Goal: Task Accomplishment & Management: Manage account settings

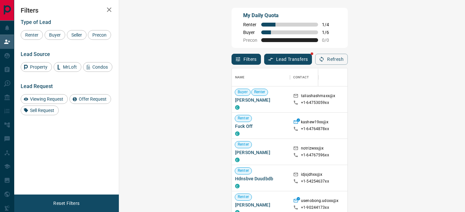
scroll to position [159, 332]
drag, startPoint x: 55, startPoint y: 35, endPoint x: 153, endPoint y: 66, distance: 102.7
click at [55, 35] on span "Buyer" at bounding box center [55, 34] width 16 height 5
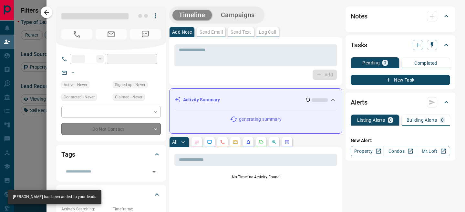
type input "**"
type input "**********"
type input "**"
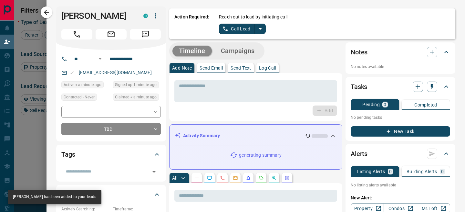
click at [261, 30] on icon "split button" at bounding box center [260, 29] width 8 height 8
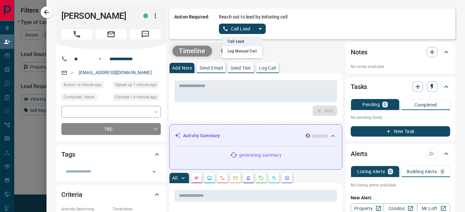
click at [240, 49] on li "Log Manual Call" at bounding box center [242, 51] width 39 height 10
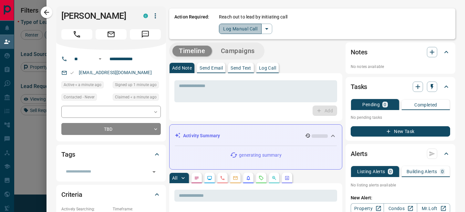
click at [227, 30] on button "Log Manual Call" at bounding box center [240, 29] width 43 height 10
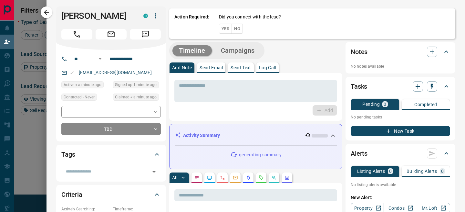
click at [242, 30] on button "No" at bounding box center [237, 29] width 11 height 10
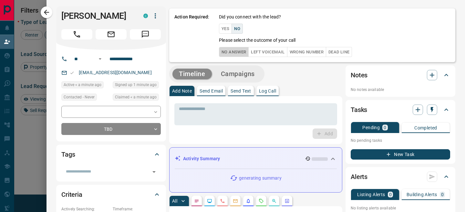
click at [228, 52] on button "No Answer" at bounding box center [234, 52] width 30 height 10
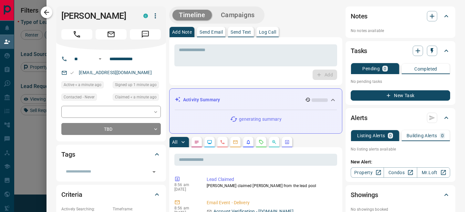
click at [49, 15] on icon "button" at bounding box center [47, 12] width 8 height 8
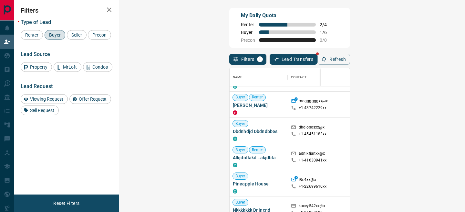
scroll to position [114, 0]
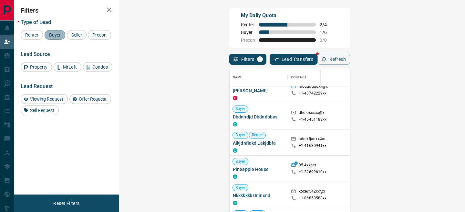
click at [56, 34] on span "Buyer" at bounding box center [55, 34] width 16 height 5
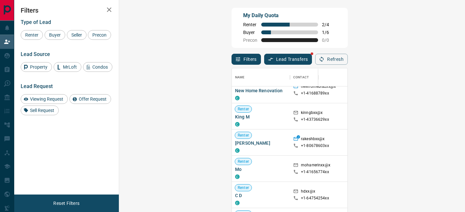
scroll to position [155, 0]
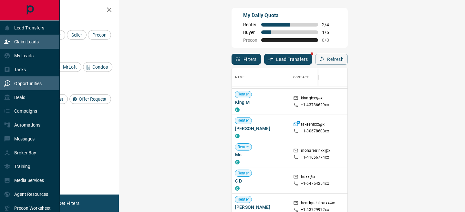
click at [14, 86] on div "Opportunities" at bounding box center [23, 83] width 38 height 11
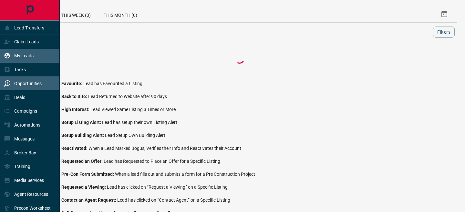
click at [10, 53] on icon at bounding box center [7, 55] width 6 height 6
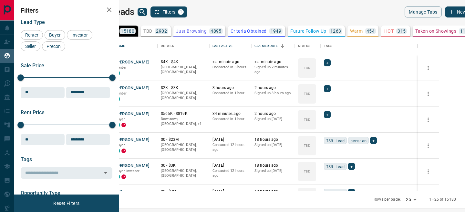
scroll to position [154, 343]
click at [146, 12] on icon "search button" at bounding box center [143, 12] width 8 height 8
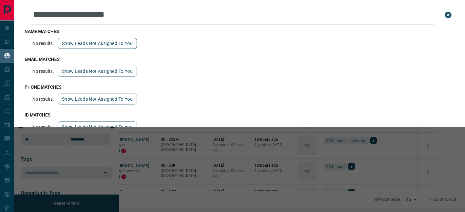
click at [87, 47] on button "Show leads not assigned to you" at bounding box center [97, 43] width 79 height 11
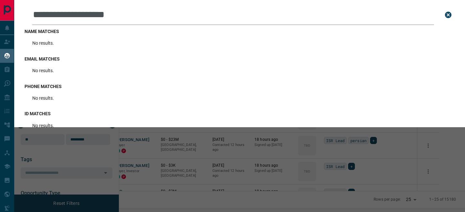
scroll to position [0, 0]
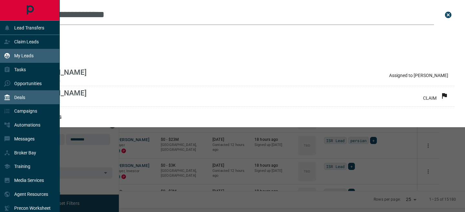
click at [13, 95] on div "Deals" at bounding box center [14, 97] width 21 height 11
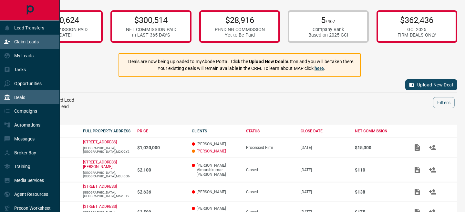
click at [21, 43] on p "Claim Leads" at bounding box center [26, 41] width 25 height 5
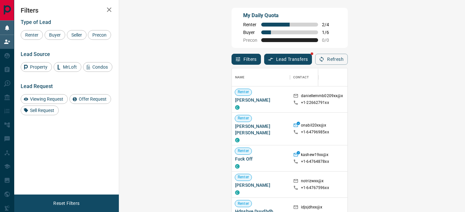
scroll to position [159, 332]
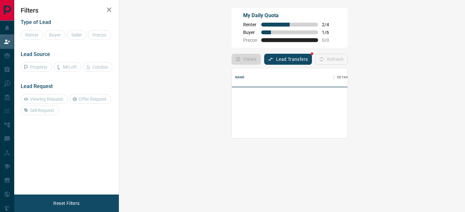
click at [232, 97] on div at bounding box center [398, 112] width 332 height 52
click at [232, 99] on div at bounding box center [398, 112] width 332 height 52
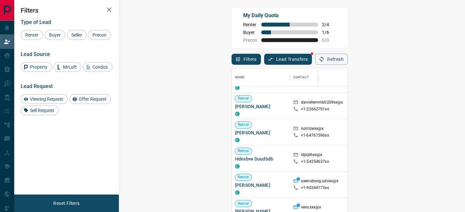
scroll to position [24, 0]
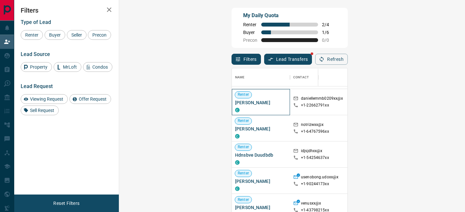
click at [235, 104] on span "[PERSON_NAME]" at bounding box center [261, 102] width 52 height 6
drag, startPoint x: 445, startPoint y: 104, endPoint x: 296, endPoint y: 97, distance: 149.0
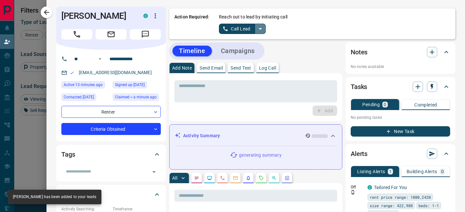
click at [261, 28] on icon "split button" at bounding box center [260, 29] width 3 height 2
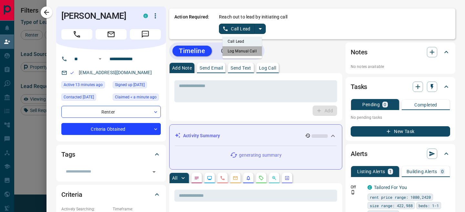
click at [244, 54] on li "Log Manual Call" at bounding box center [242, 51] width 39 height 10
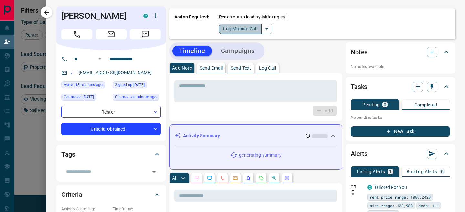
click at [219, 29] on button "Log Manual Call" at bounding box center [240, 29] width 43 height 10
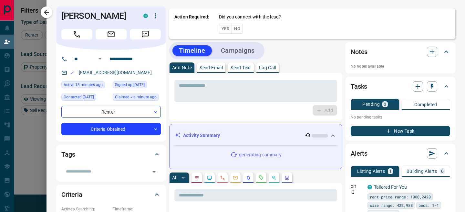
click at [242, 30] on button "No" at bounding box center [237, 29] width 11 height 10
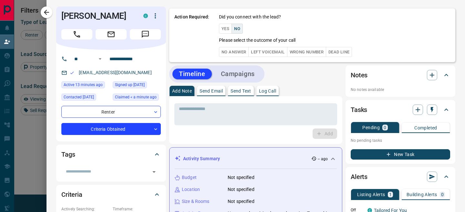
drag, startPoint x: 234, startPoint y: 57, endPoint x: 237, endPoint y: 57, distance: 3.6
click at [234, 57] on button "No Answer" at bounding box center [234, 52] width 30 height 10
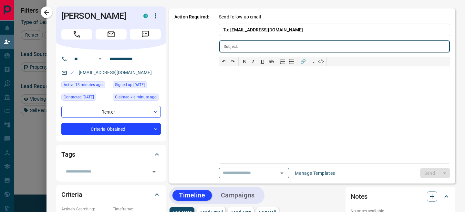
type input "**********"
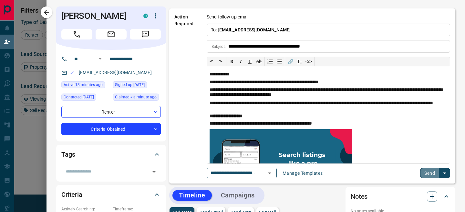
click at [427, 170] on button "Send" at bounding box center [429, 173] width 19 height 10
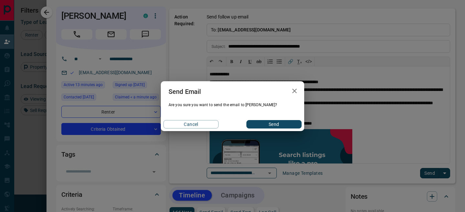
drag, startPoint x: 271, startPoint y: 122, endPoint x: 152, endPoint y: 119, distance: 118.9
click at [269, 122] on button "Send" at bounding box center [273, 124] width 55 height 8
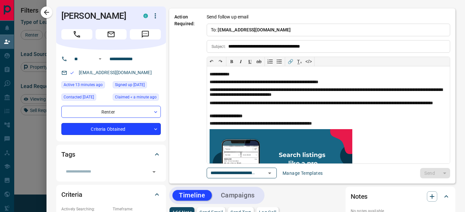
click at [92, 128] on body "Lead Transfers Claim Leads My Leads Tasks Opportunities Deals Campaigns Automat…" at bounding box center [232, 91] width 465 height 182
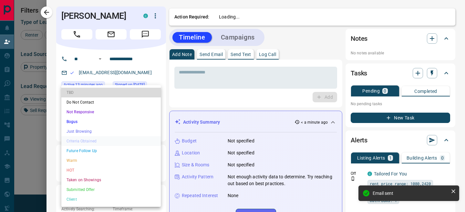
click at [95, 90] on li "TBD" at bounding box center [110, 93] width 99 height 10
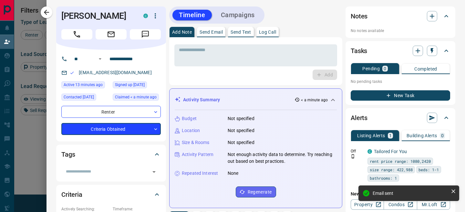
type input "**"
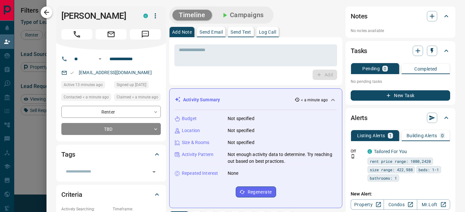
click at [46, 14] on icon "button" at bounding box center [46, 12] width 5 height 5
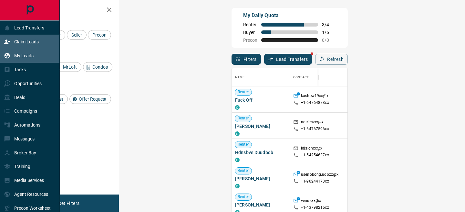
scroll to position [159, 332]
click at [13, 54] on div "My Leads" at bounding box center [19, 55] width 30 height 11
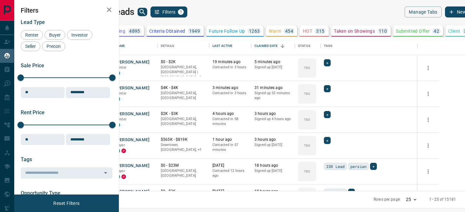
scroll to position [0, 130]
click at [448, 30] on p "Client" at bounding box center [454, 31] width 12 height 5
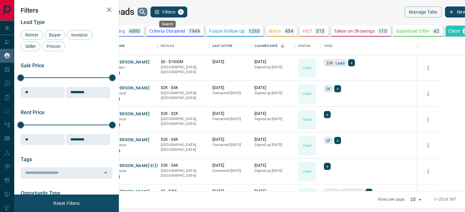
click at [146, 11] on icon "search button" at bounding box center [143, 12] width 8 height 8
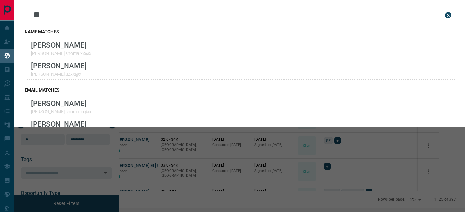
type input "**"
click at [158, 17] on input "**" at bounding box center [233, 15] width 402 height 20
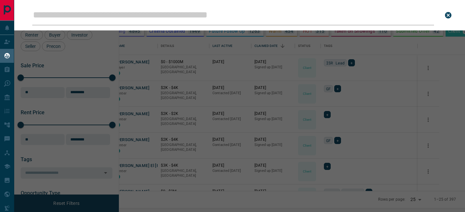
click at [220, 112] on div "Leads Search Bar Search for a lead by name, email, phone, or id" at bounding box center [246, 106] width 465 height 212
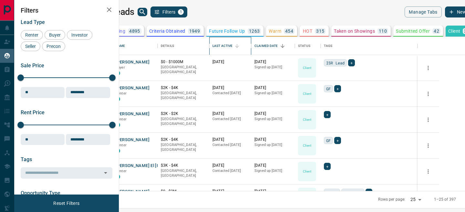
click at [233, 46] on div "Last Active" at bounding box center [223, 46] width 20 height 18
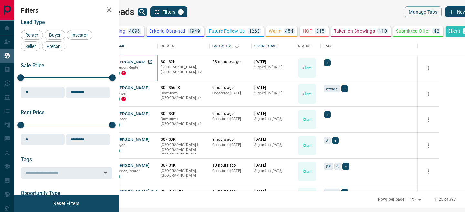
click at [150, 62] on button "[PERSON_NAME]" at bounding box center [133, 62] width 34 height 6
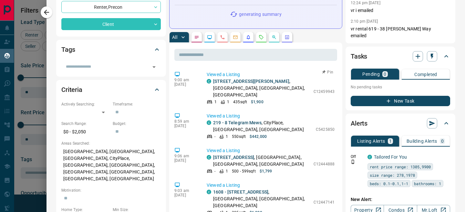
scroll to position [98, 0]
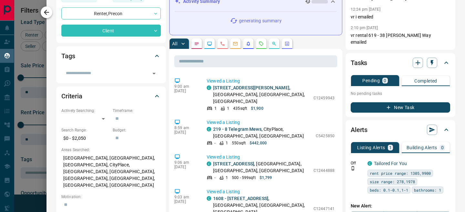
click at [44, 11] on icon "button" at bounding box center [47, 12] width 8 height 8
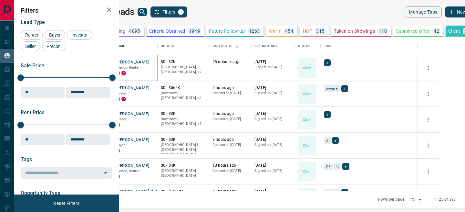
scroll to position [0, 130]
click at [150, 89] on button "[PERSON_NAME]" at bounding box center [133, 88] width 34 height 6
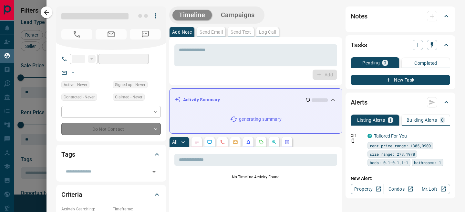
type input "**"
type input "**********"
type input "**"
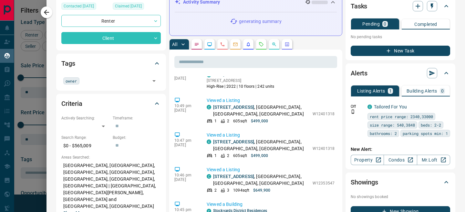
scroll to position [380, 0]
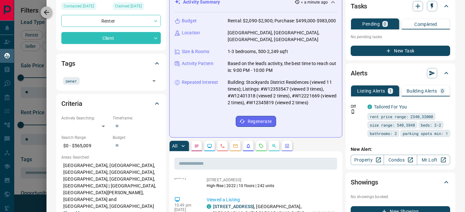
click at [47, 13] on icon "button" at bounding box center [47, 12] width 8 height 8
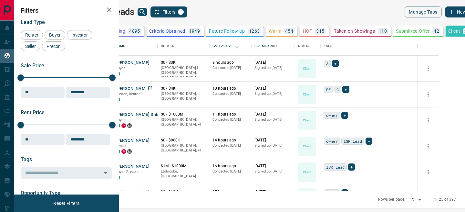
scroll to position [78, 0]
click at [150, 89] on button "[PERSON_NAME]" at bounding box center [133, 88] width 34 height 6
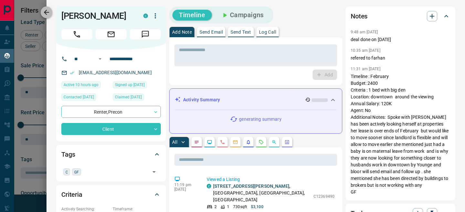
click at [47, 14] on icon "button" at bounding box center [47, 12] width 8 height 8
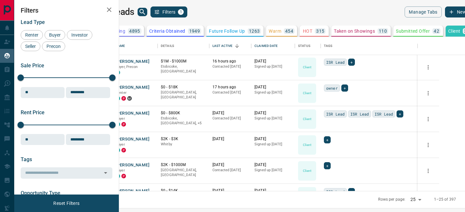
scroll to position [188, 0]
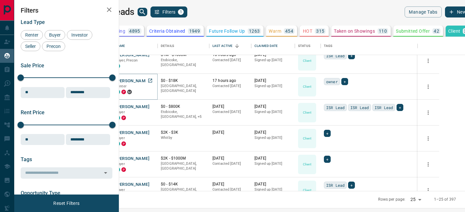
click at [150, 78] on button "[PERSON_NAME]" at bounding box center [133, 81] width 34 height 6
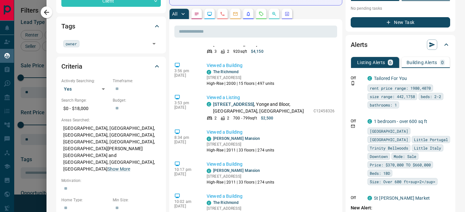
scroll to position [245, 0]
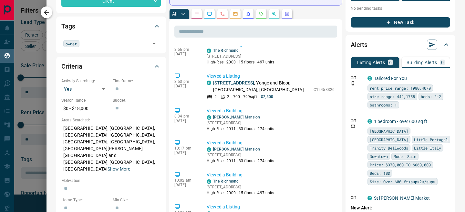
click at [47, 13] on icon "button" at bounding box center [47, 12] width 8 height 8
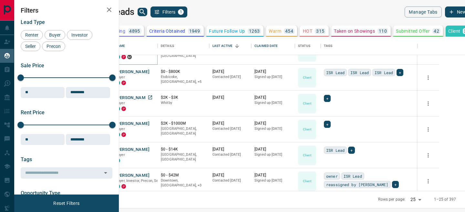
scroll to position [234, 0]
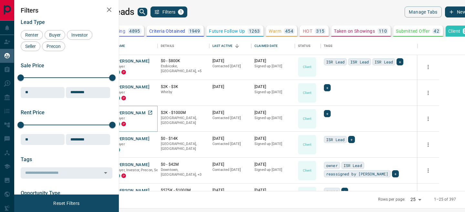
click at [150, 113] on button "[PERSON_NAME]" at bounding box center [133, 113] width 34 height 6
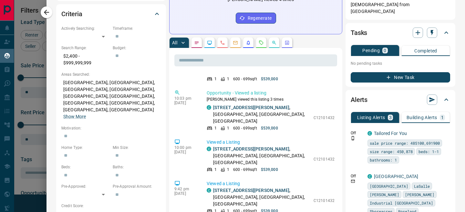
scroll to position [30, 0]
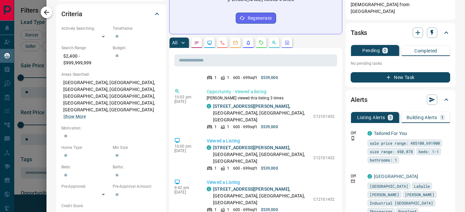
click at [45, 13] on icon "button" at bounding box center [46, 12] width 5 height 5
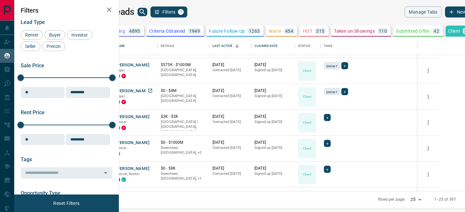
scroll to position [365, 0]
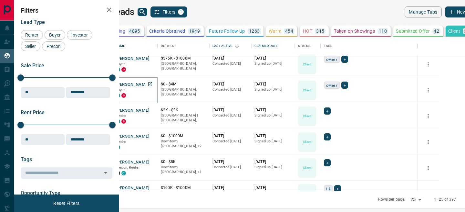
click at [150, 82] on button "[PERSON_NAME]" at bounding box center [133, 84] width 34 height 6
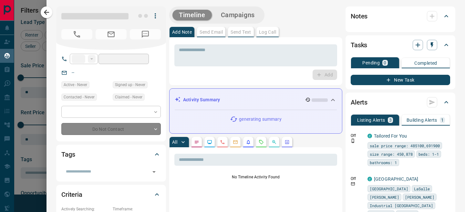
type input "**"
type input "**********"
type input "**"
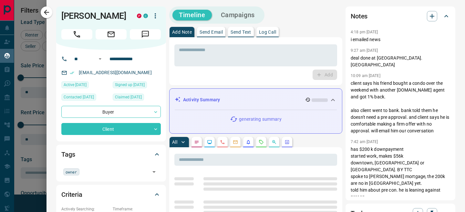
scroll to position [143, 0]
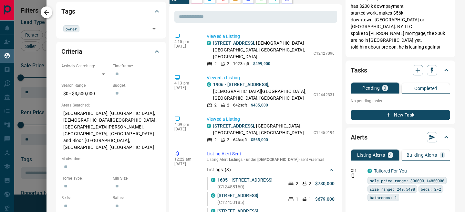
click at [48, 13] on icon "button" at bounding box center [47, 12] width 8 height 8
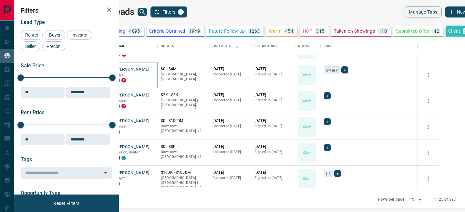
scroll to position [381, 0]
click at [150, 94] on button "[PERSON_NAME]" at bounding box center [133, 94] width 34 height 6
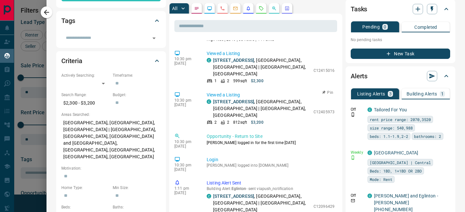
scroll to position [115, 0]
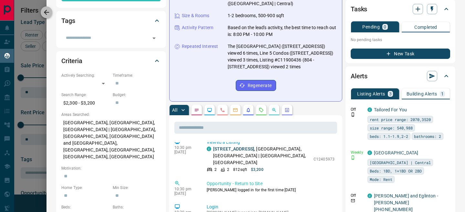
click at [50, 16] on icon "button" at bounding box center [47, 12] width 8 height 8
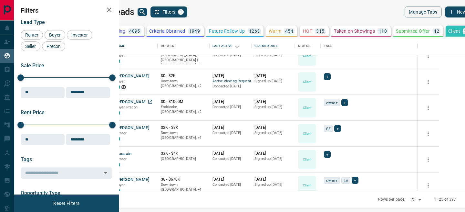
scroll to position [510, 0]
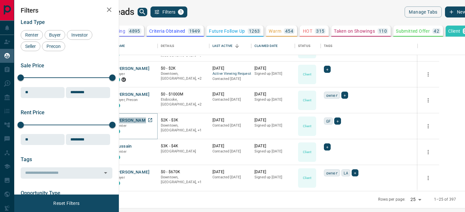
click at [150, 121] on button "[PERSON_NAME]" at bounding box center [133, 120] width 34 height 6
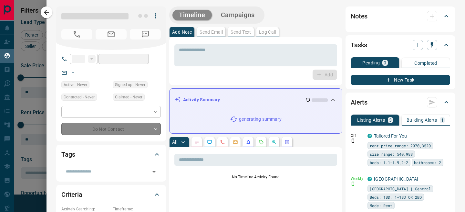
type input "**"
type input "**********"
type input "**"
type input "*"
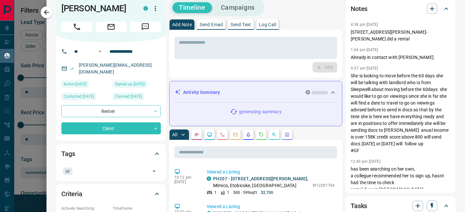
scroll to position [0, 0]
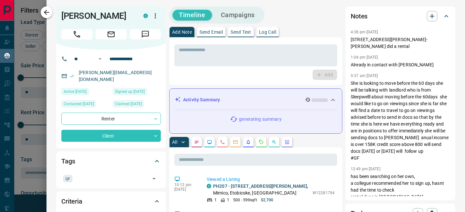
click at [47, 15] on icon "button" at bounding box center [47, 12] width 8 height 8
